Goal: Find specific page/section: Find specific page/section

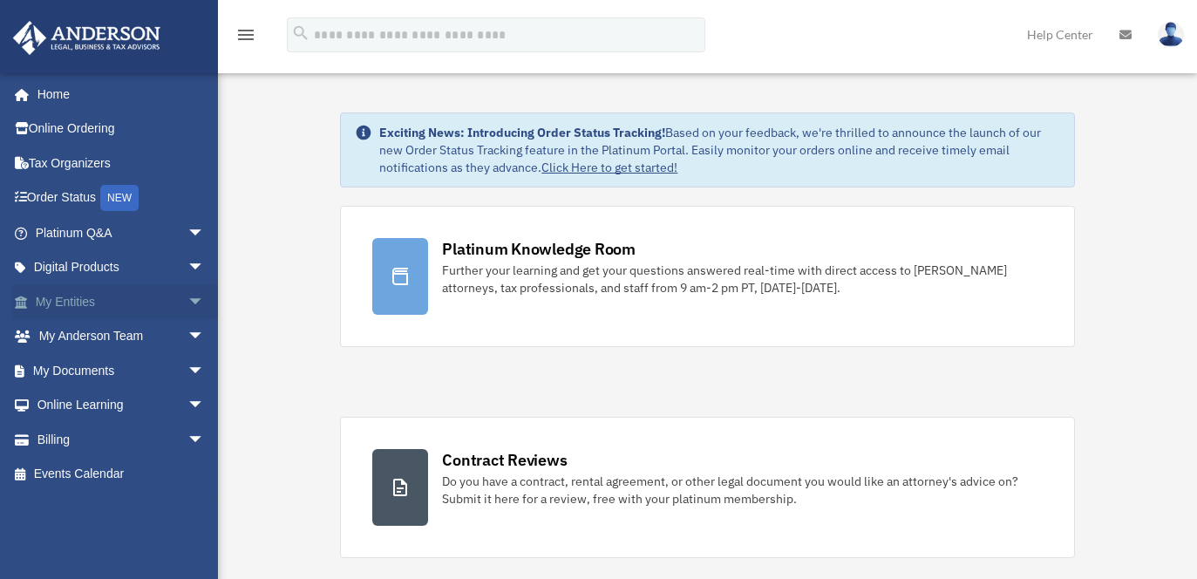
click at [64, 300] on link "My Entities arrow_drop_down" at bounding box center [121, 301] width 219 height 35
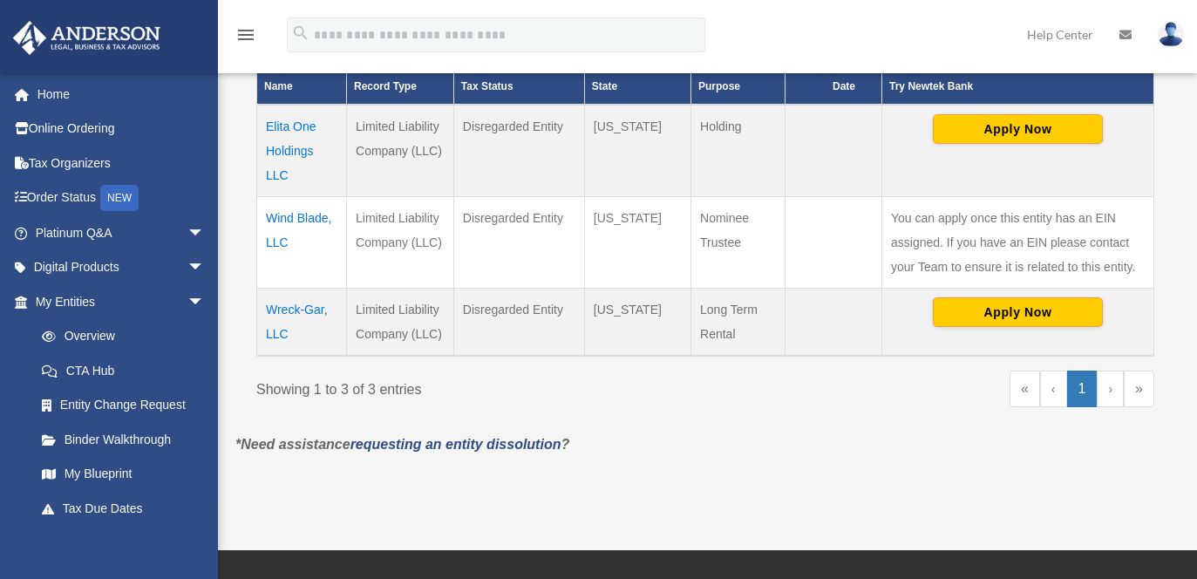
scroll to position [436, 0]
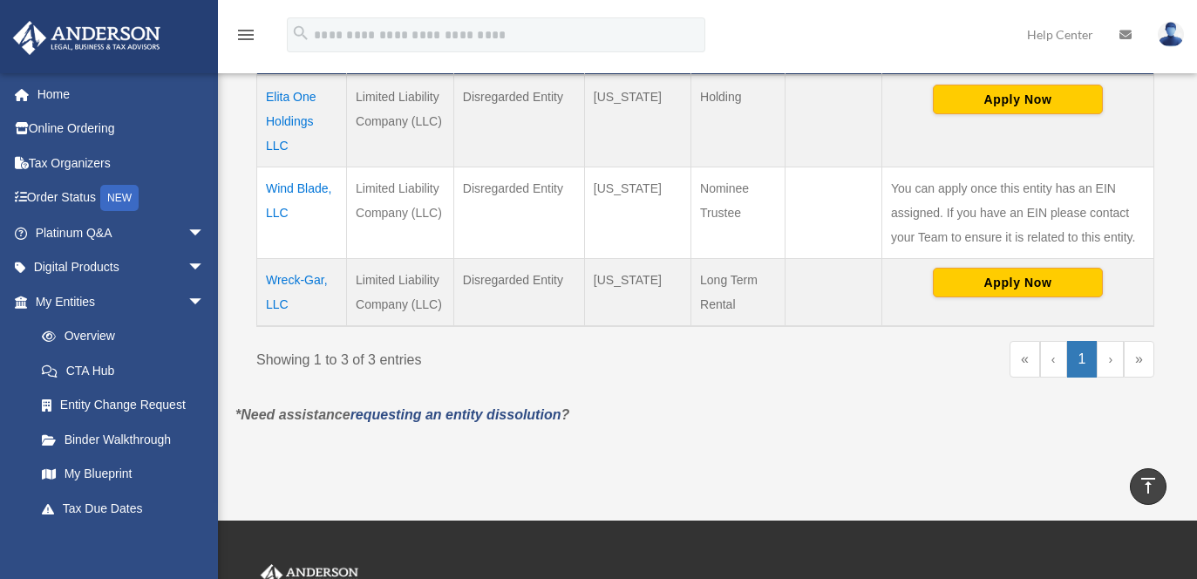
click at [311, 282] on td "Wreck-Gar, LLC" at bounding box center [302, 292] width 90 height 68
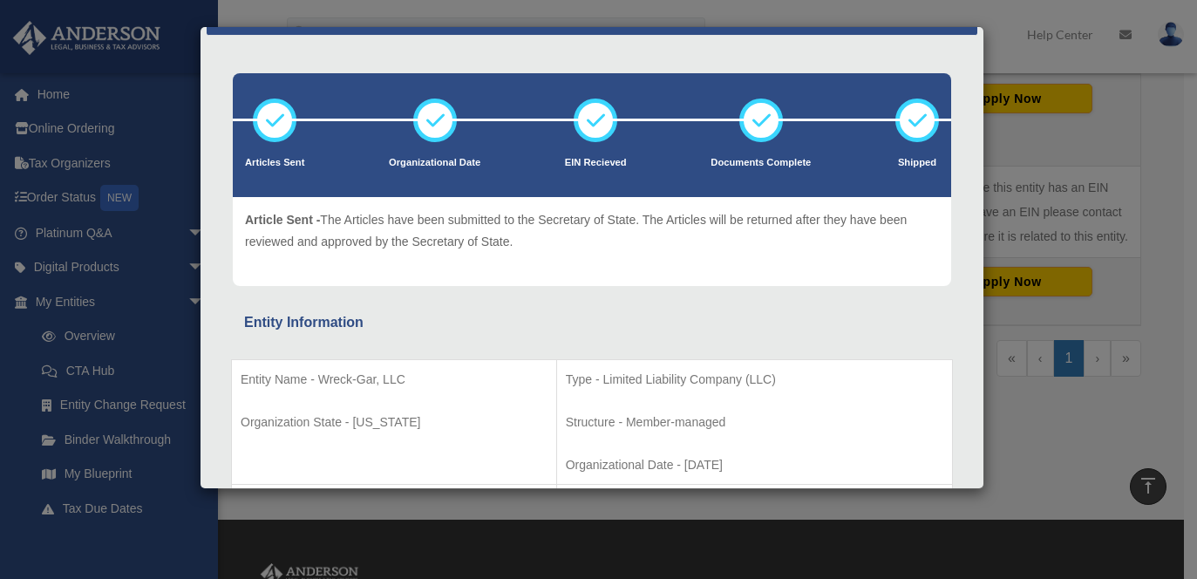
scroll to position [0, 0]
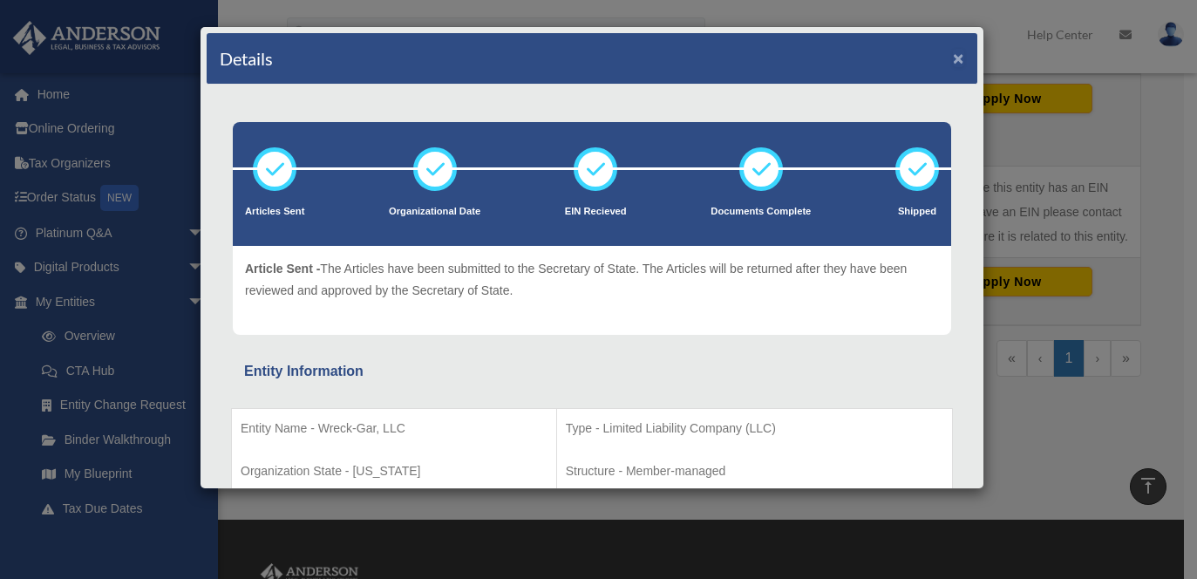
click at [953, 58] on button "×" at bounding box center [958, 58] width 11 height 18
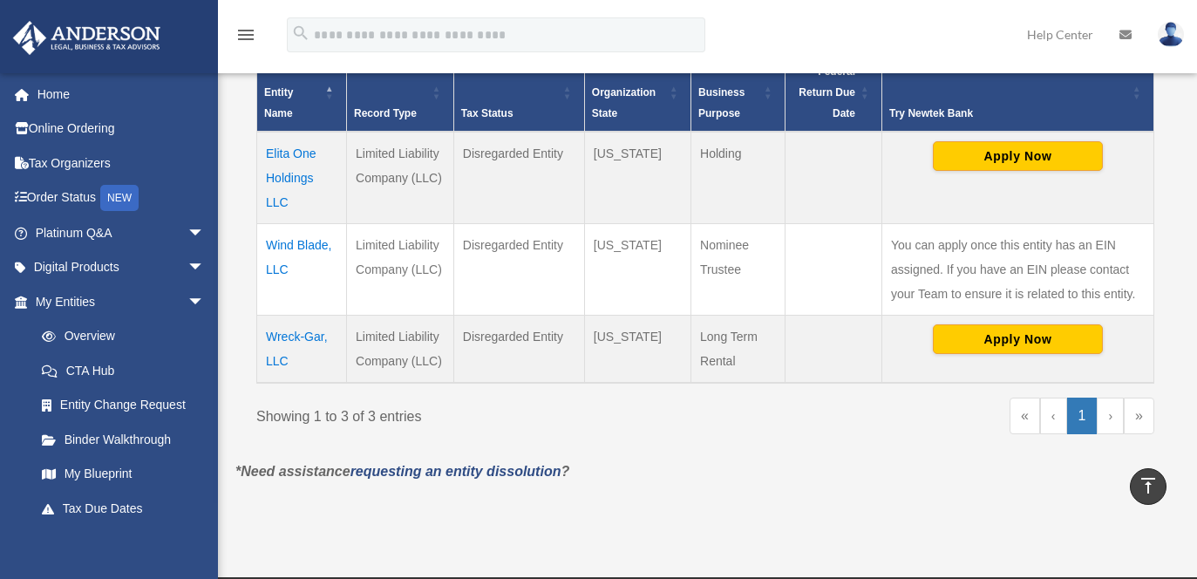
scroll to position [349, 0]
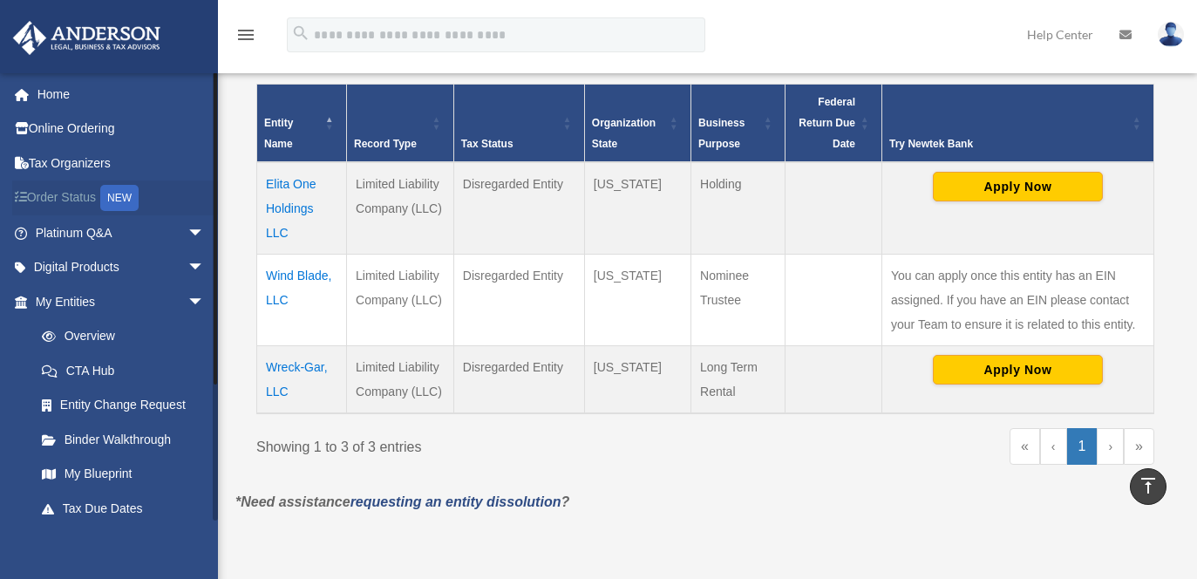
click at [78, 190] on link "Order Status NEW" at bounding box center [121, 198] width 219 height 36
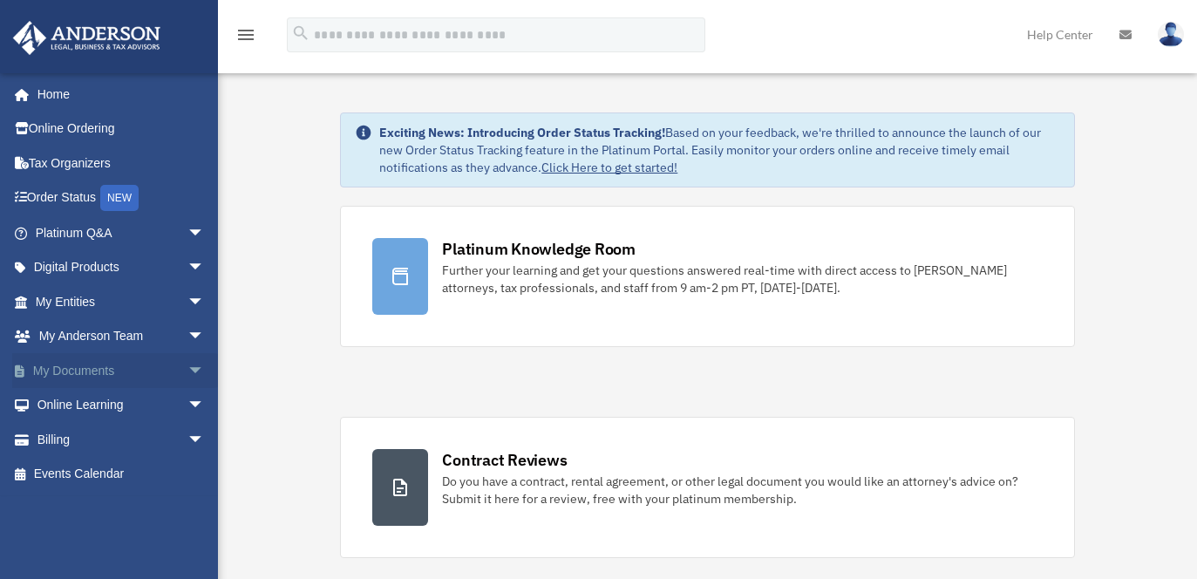
click at [66, 365] on link "My Documents arrow_drop_down" at bounding box center [121, 370] width 219 height 35
